Goal: Transaction & Acquisition: Subscribe to service/newsletter

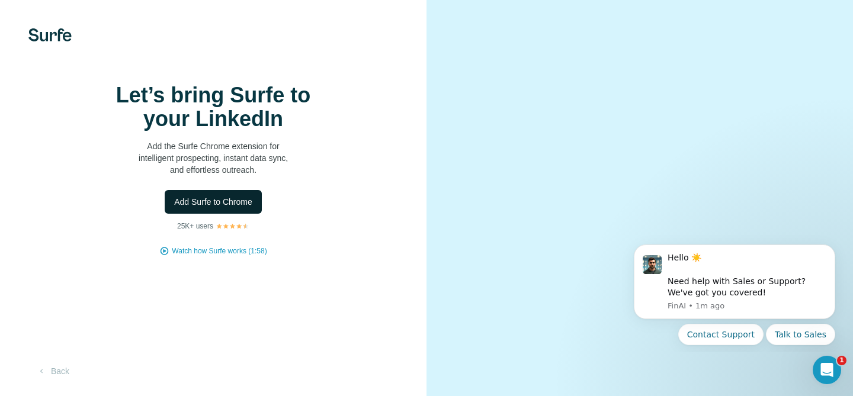
click at [249, 208] on span "Add Surfe to Chrome" at bounding box center [213, 202] width 78 height 12
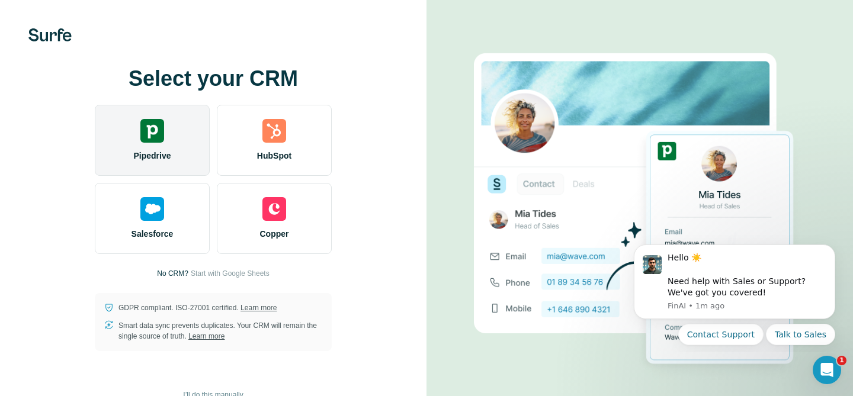
click at [168, 141] on div "Pipedrive" at bounding box center [152, 140] width 115 height 71
